Goal: Transaction & Acquisition: Purchase product/service

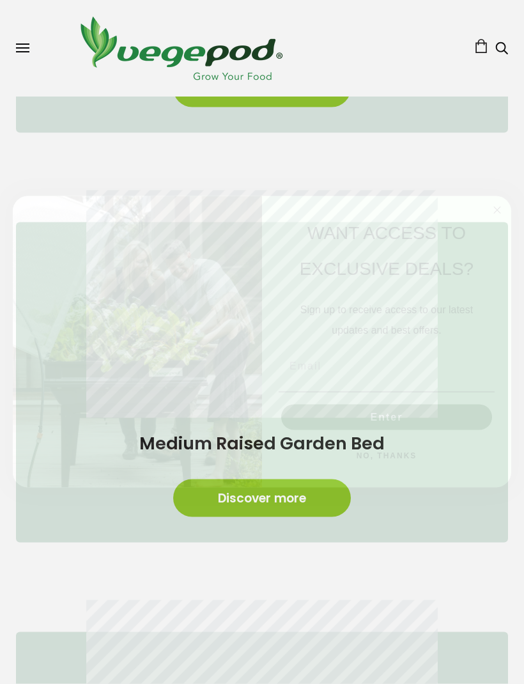
scroll to position [787, 0]
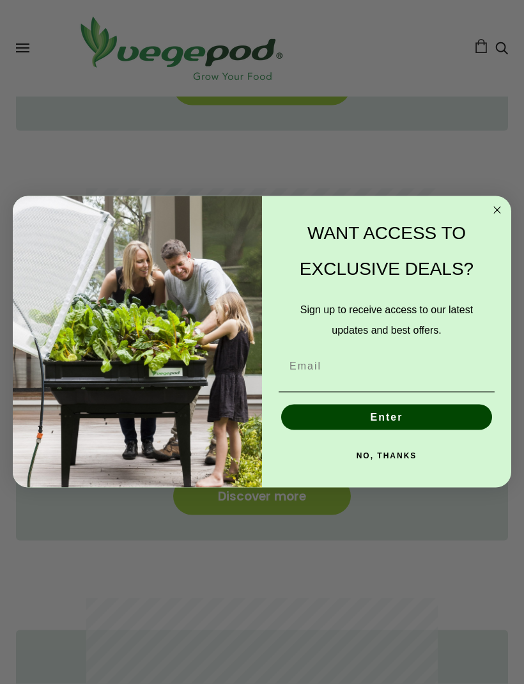
click at [498, 213] on icon "Close dialog" at bounding box center [497, 210] width 6 height 6
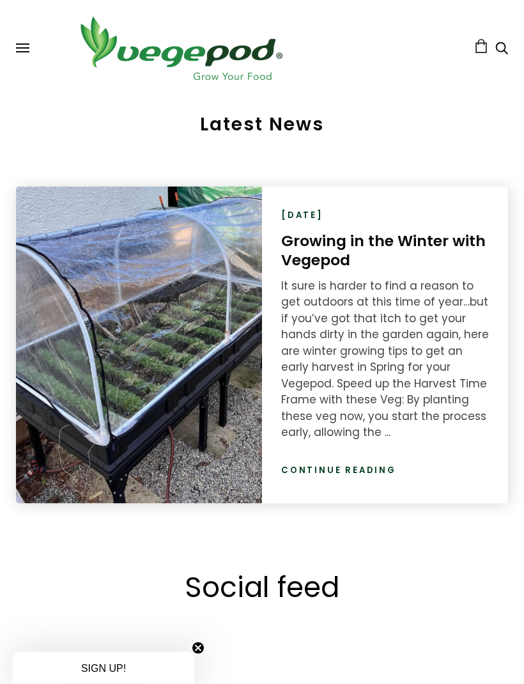
scroll to position [2163, 0]
click at [479, 408] on div "It sure is harder to find a reason to get outdoors at this time of year…but if …" at bounding box center [385, 358] width 208 height 163
click at [444, 247] on link "Growing in the Winter with Vegepod" at bounding box center [383, 249] width 204 height 41
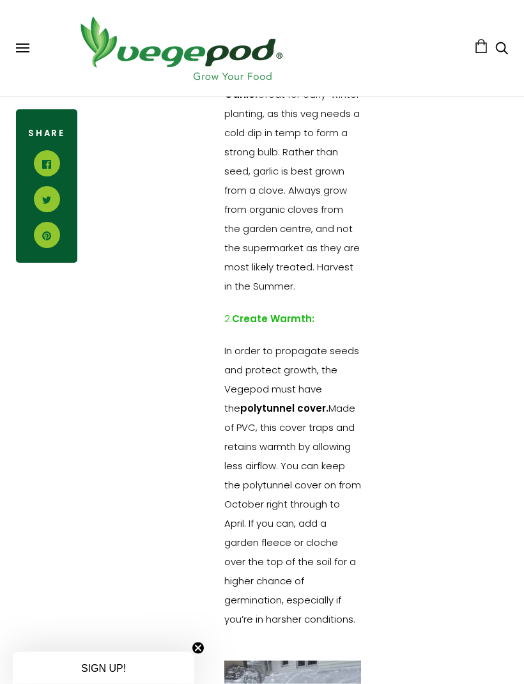
scroll to position [1720, 0]
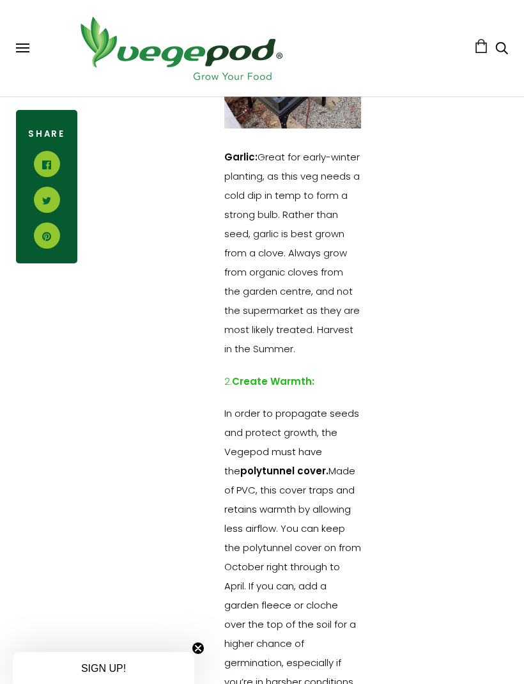
click at [26, 41] on div "Shop Vegepod Bundles Vegepods Stands & Trolleys Kitchen Garden Accessories & Ot…" at bounding box center [262, 48] width 492 height 71
click at [28, 50] on button at bounding box center [22, 48] width 13 height 10
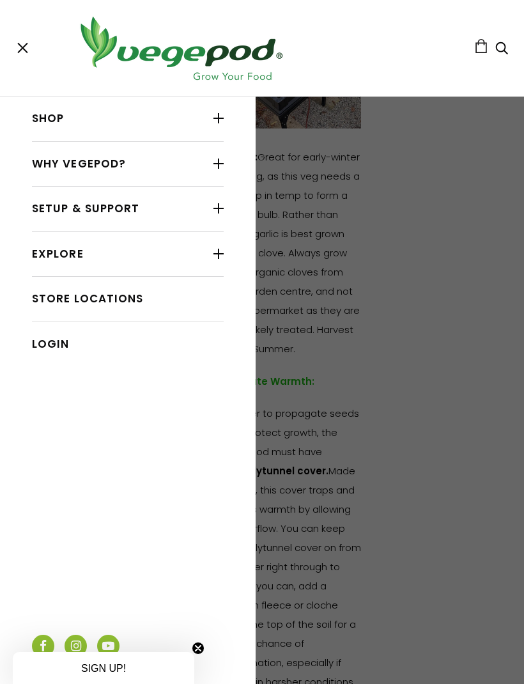
click at [222, 121] on div at bounding box center [218, 118] width 10 height 17
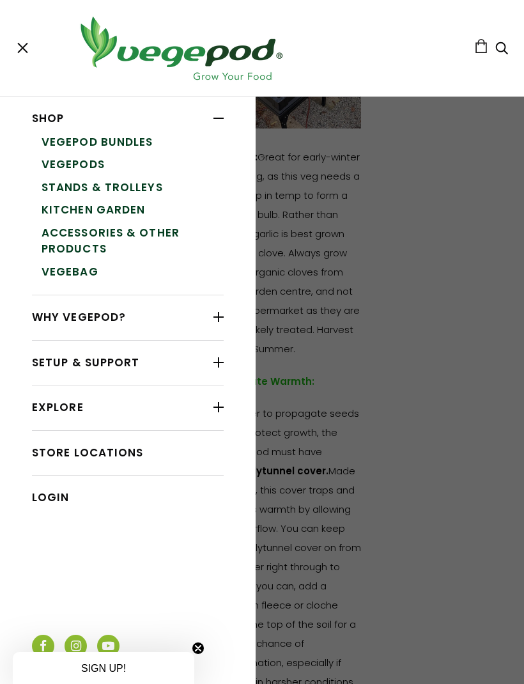
click at [101, 158] on link "Vegepods" at bounding box center [133, 164] width 182 height 23
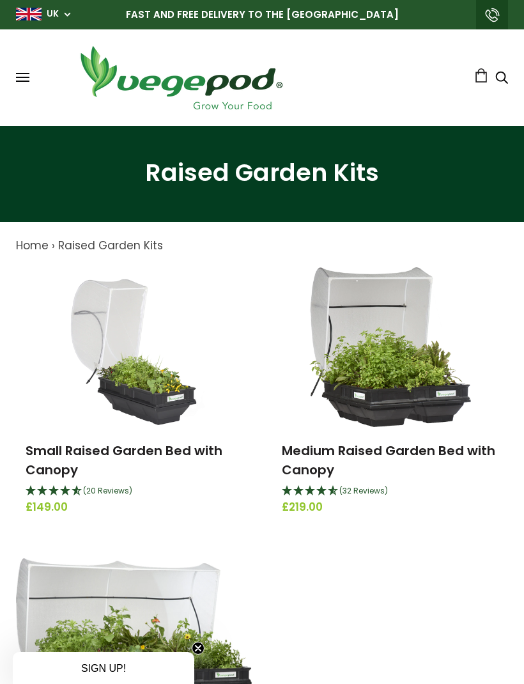
click at [35, 79] on div "Shop Vegepod Bundles Vegepods Stands & Trolleys Kitchen Garden Accessories & Ot…" at bounding box center [262, 77] width 492 height 71
click at [29, 73] on span at bounding box center [22, 73] width 13 height 1
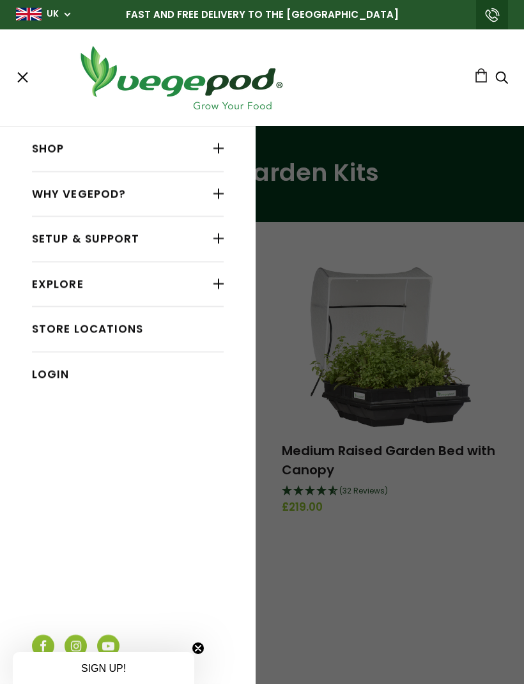
click at [224, 147] on div at bounding box center [218, 148] width 10 height 17
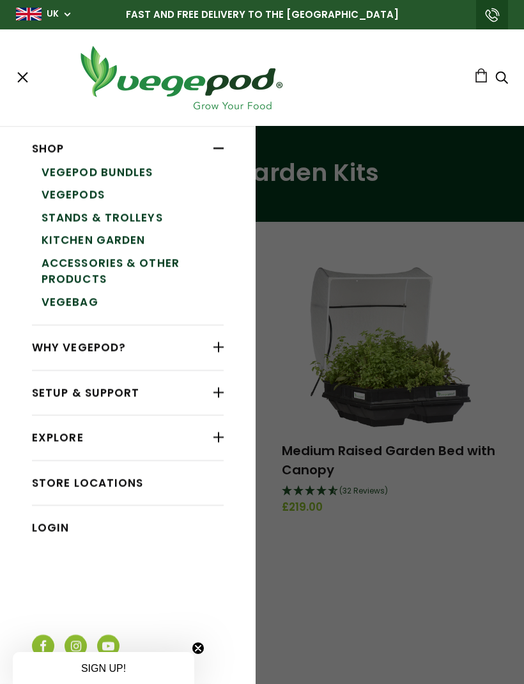
click at [137, 239] on link "Kitchen Garden" at bounding box center [133, 240] width 182 height 23
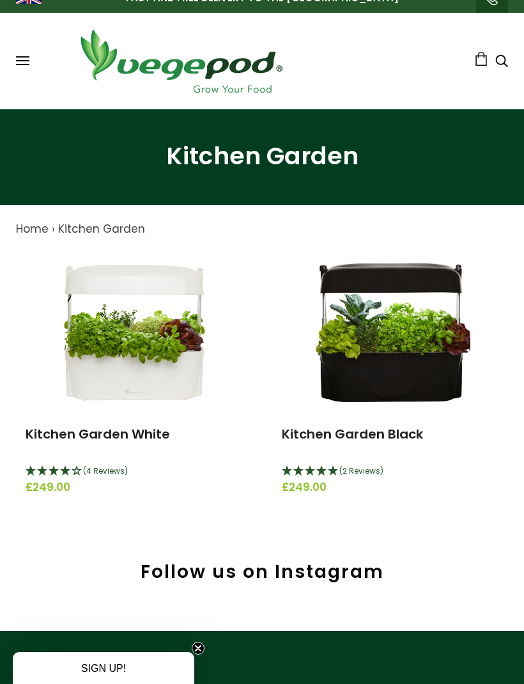
scroll to position [17, 0]
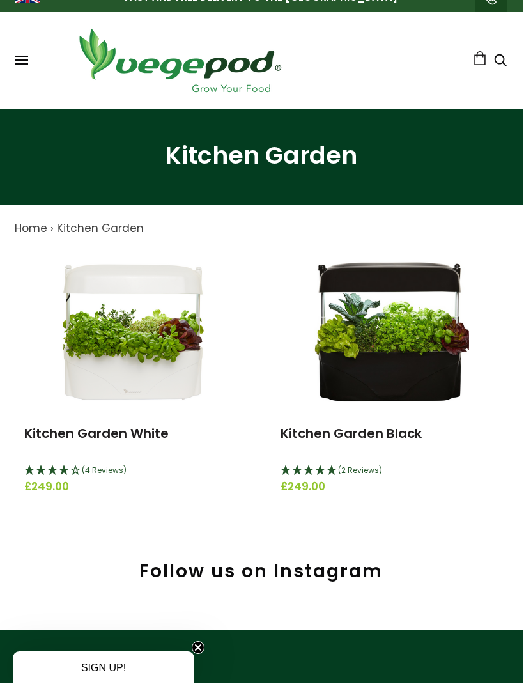
click at [123, 311] on img at bounding box center [133, 330] width 160 height 160
